Goal: Task Accomplishment & Management: Manage account settings

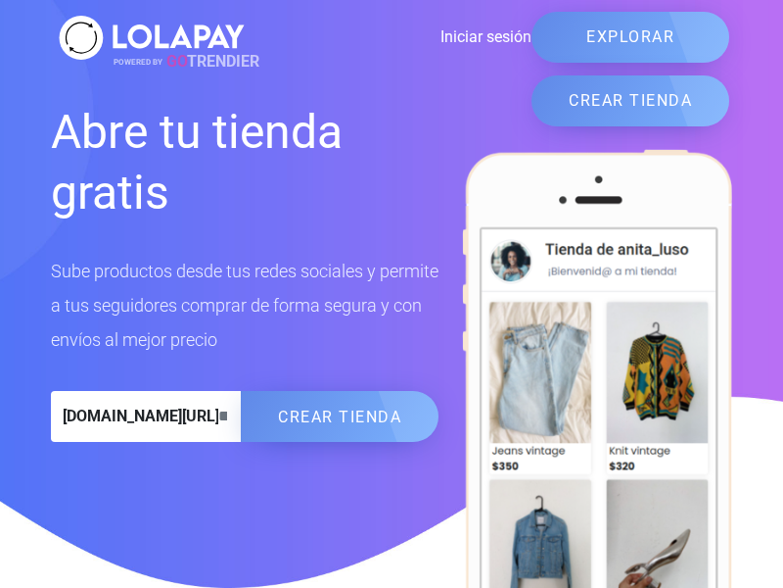
click at [391, 37] on link "Iniciar sesión" at bounding box center [391, 37] width 282 height 24
